Goal: Check status: Check status

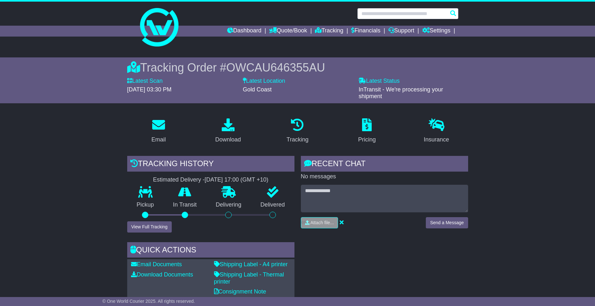
click at [424, 13] on input "text" at bounding box center [408, 13] width 101 height 11
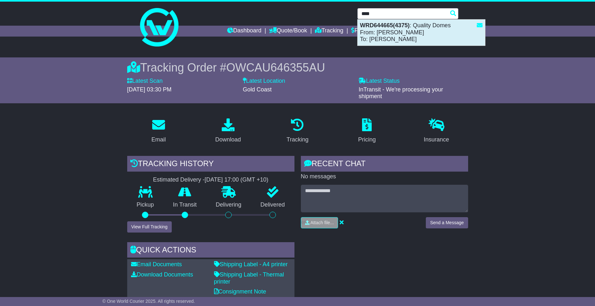
click at [401, 43] on div "WRD644665(4375) : Quality Domes From: [PERSON_NAME] To: [PERSON_NAME]" at bounding box center [422, 33] width 128 height 26
type input "*********"
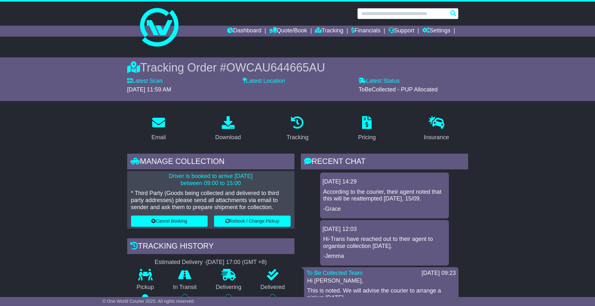
click at [401, 15] on input "text" at bounding box center [408, 13] width 101 height 11
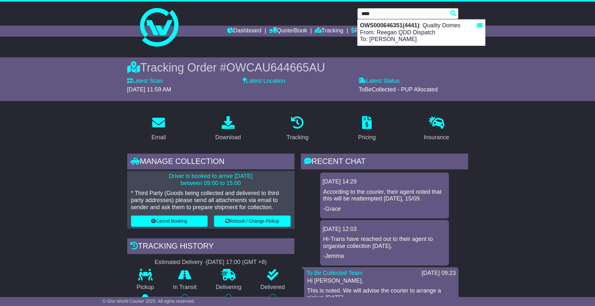
click at [400, 33] on div "OWS000646351(4441) : Quality Domes From: Reegan QDD Dispatch To: Clinton Cossens" at bounding box center [422, 33] width 128 height 26
type input "**********"
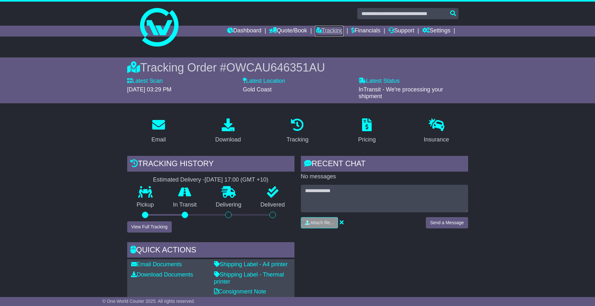
click at [319, 28] on link "Tracking" at bounding box center [329, 31] width 28 height 11
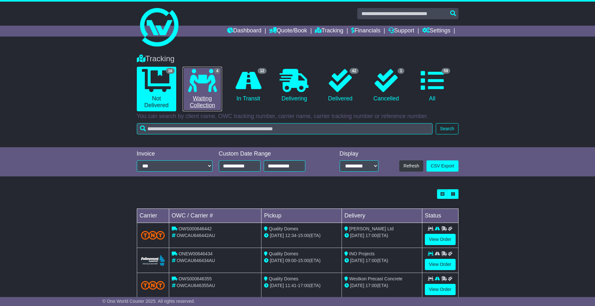
click at [198, 85] on icon at bounding box center [202, 80] width 29 height 23
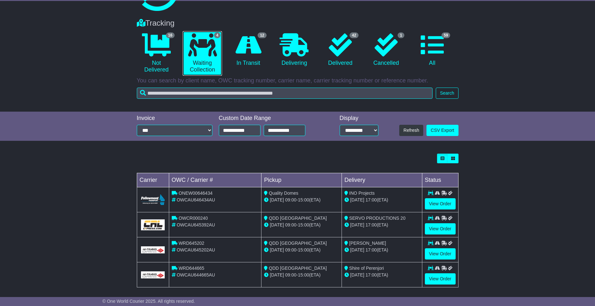
scroll to position [40, 0]
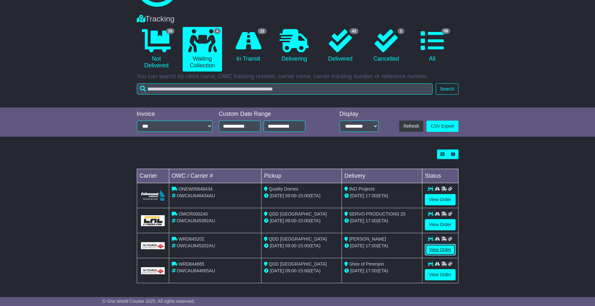
click at [438, 254] on link "View Order" at bounding box center [440, 249] width 31 height 11
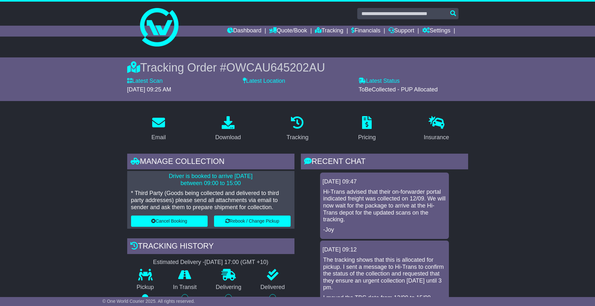
scroll to position [96, 0]
